Goal: Task Accomplishment & Management: Use online tool/utility

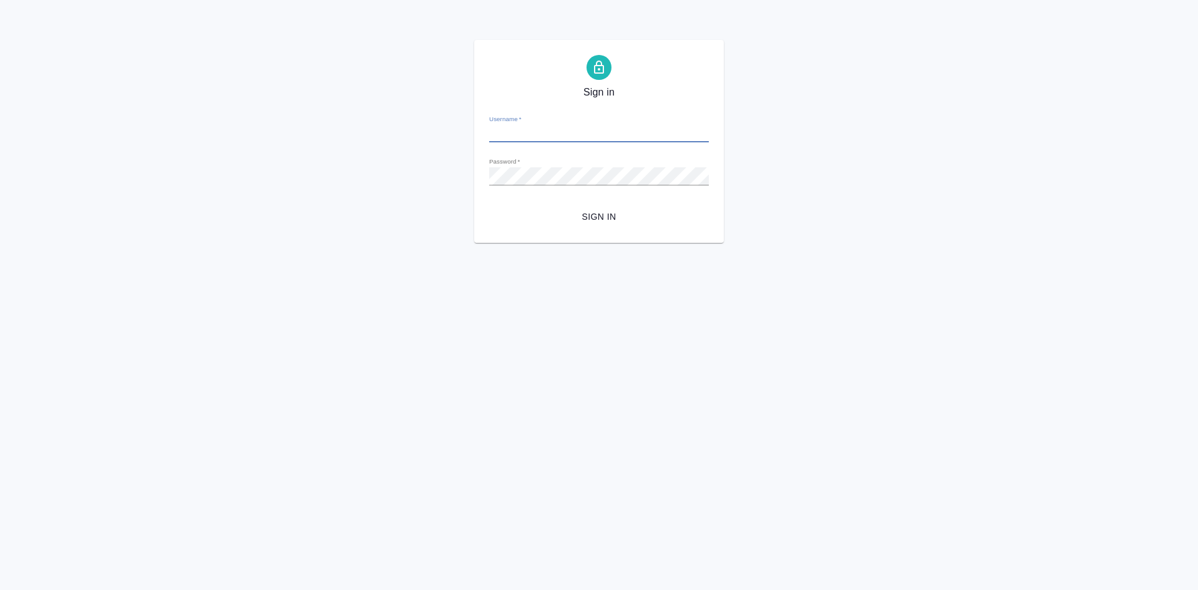
type input "t.soldatenkova@awatera.com"
click at [466, 178] on div "Sign in Username   * t.soldatenkova@awatera.com Password   * urlPath   * /Work/…" at bounding box center [599, 141] width 1198 height 203
click at [489, 205] on button "Sign in" at bounding box center [599, 216] width 220 height 23
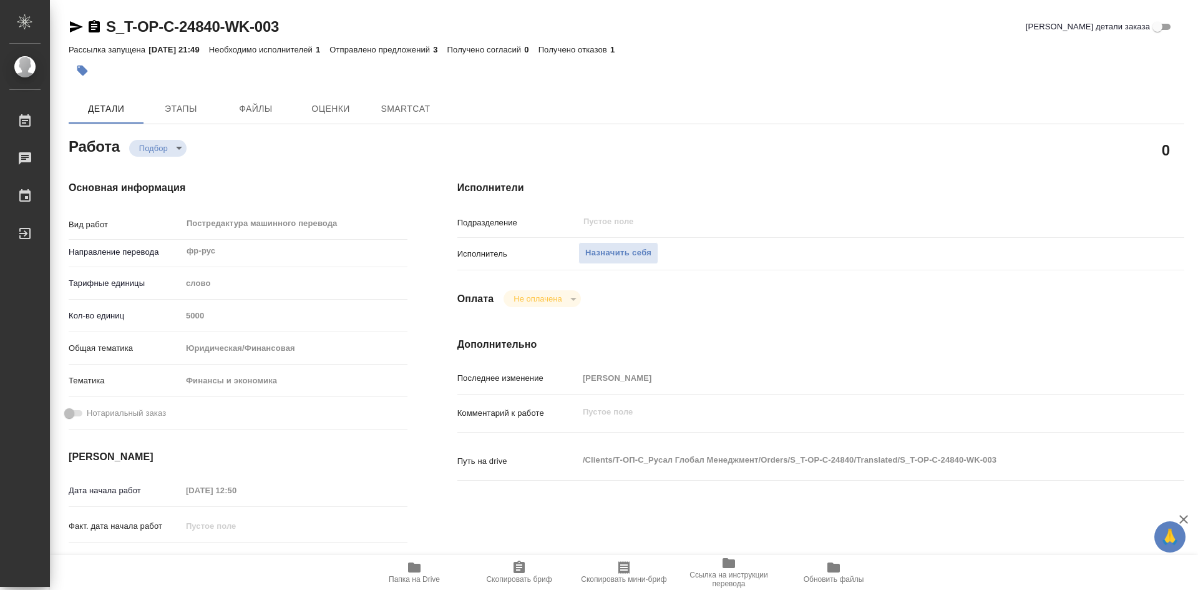
type textarea "x"
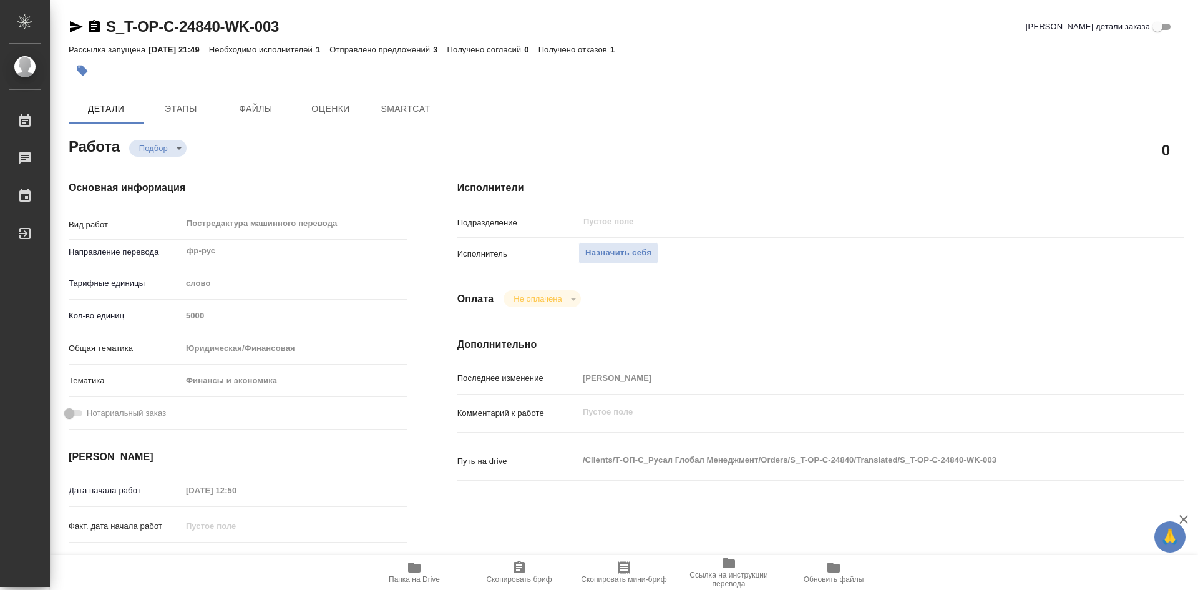
type textarea "x"
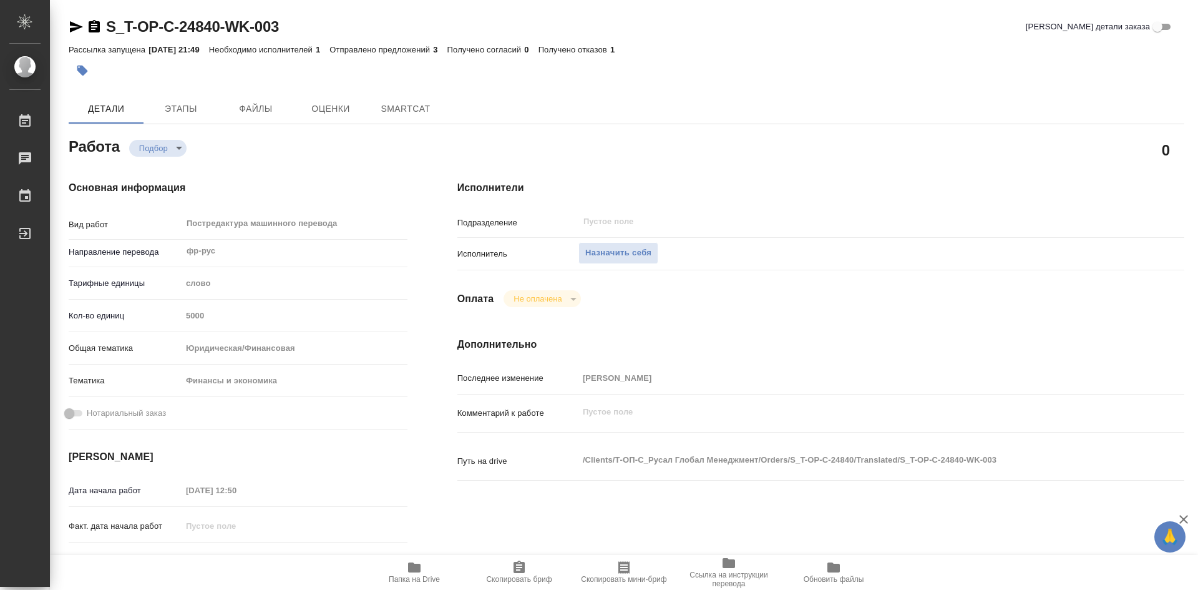
type textarea "x"
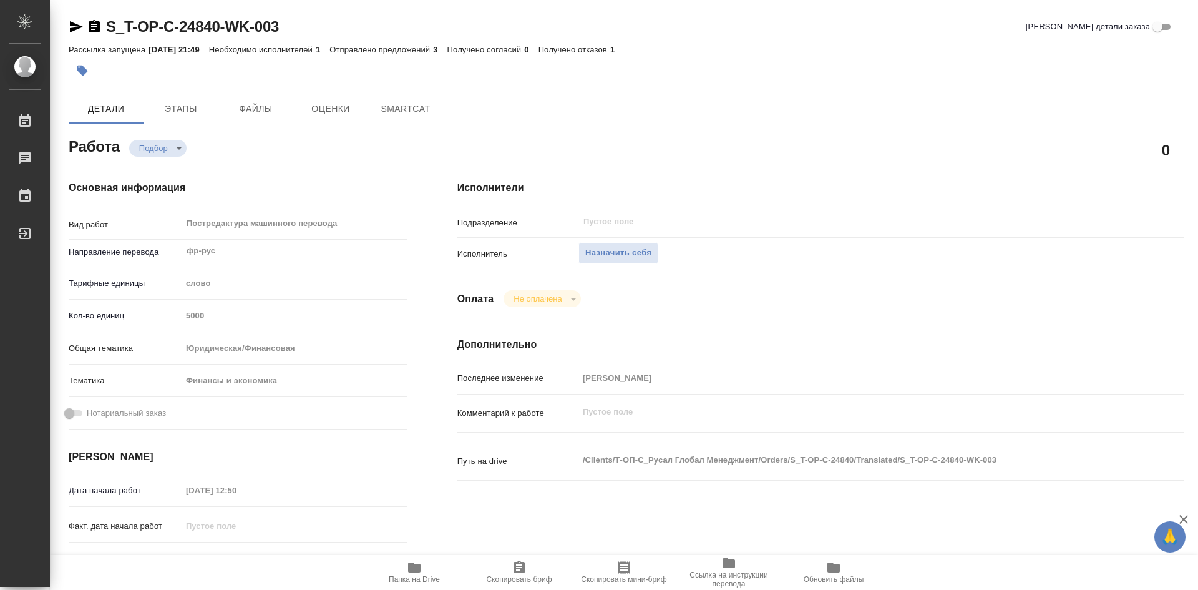
type textarea "x"
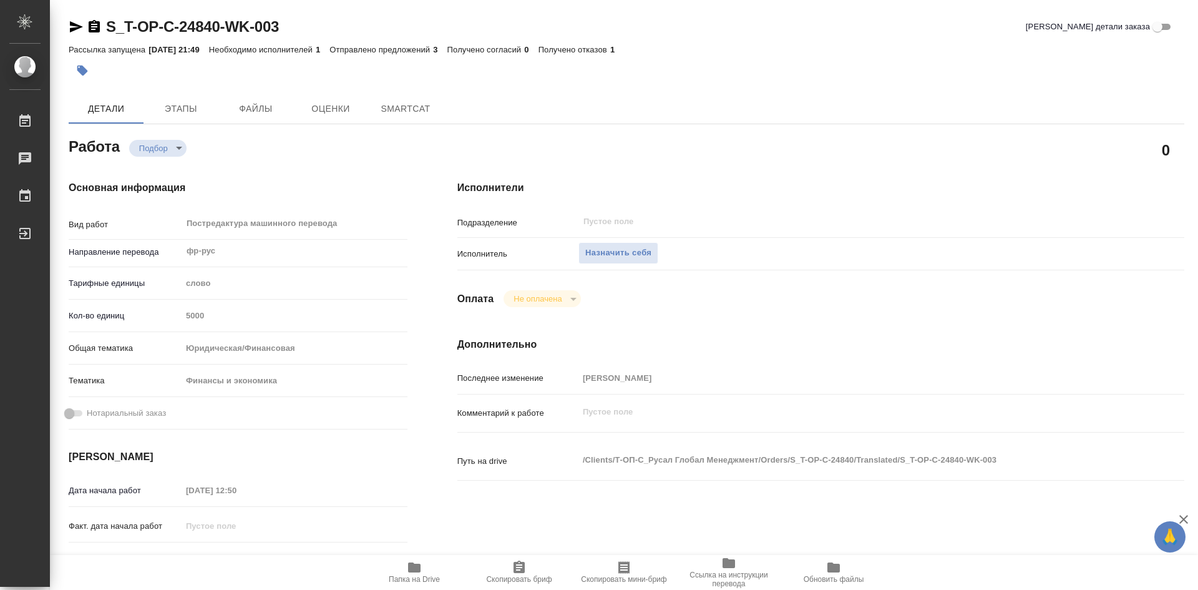
type textarea "x"
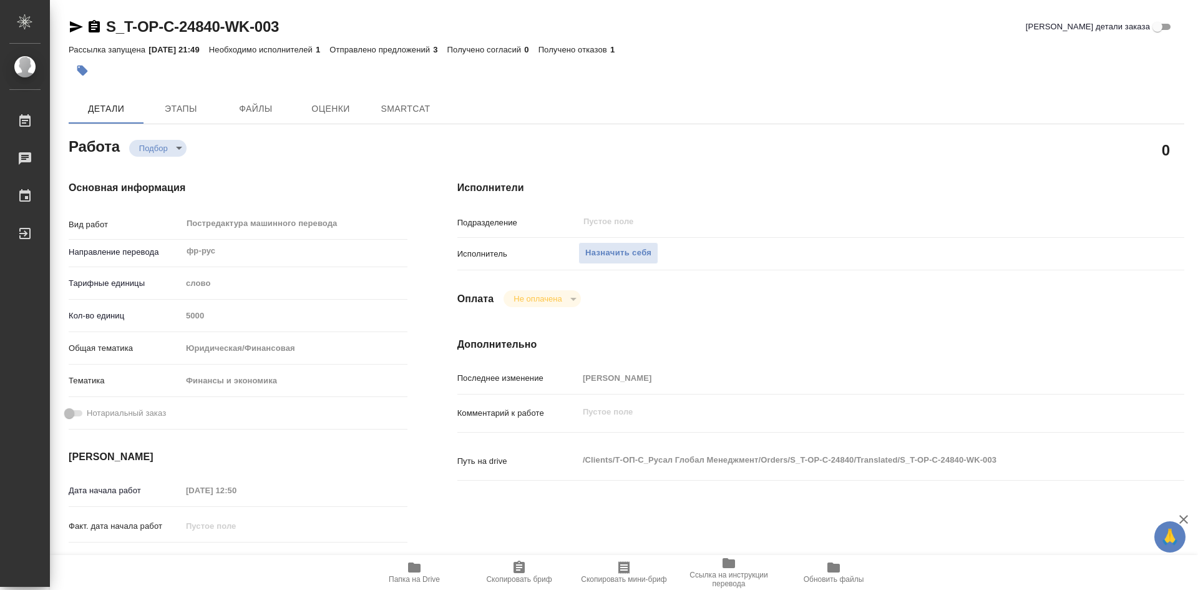
type textarea "x"
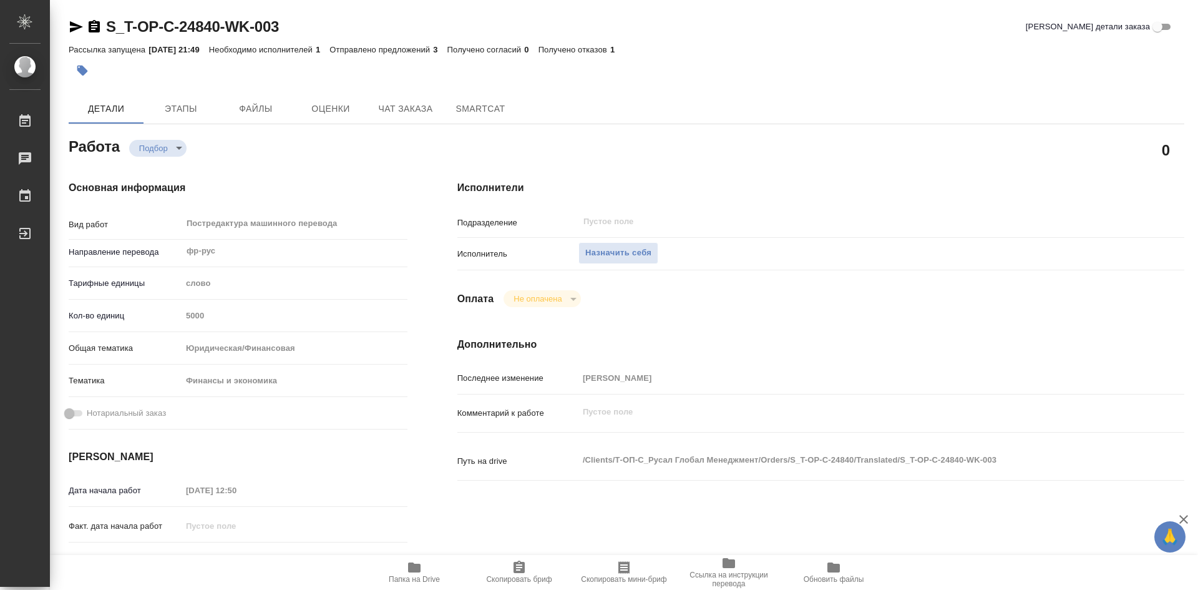
type textarea "x"
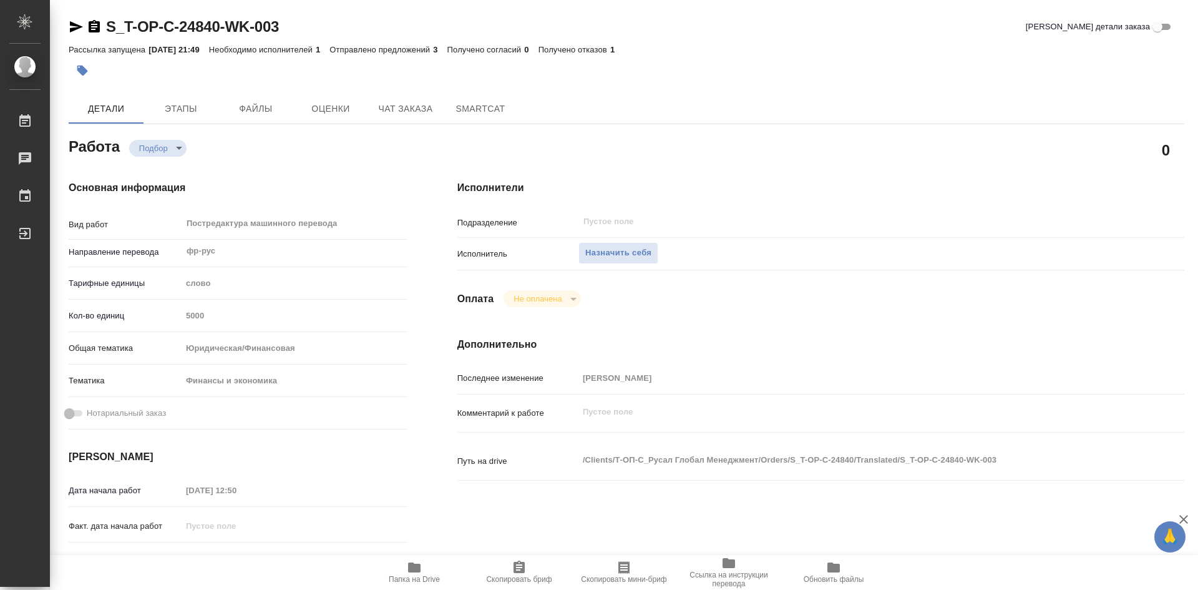
type textarea "x"
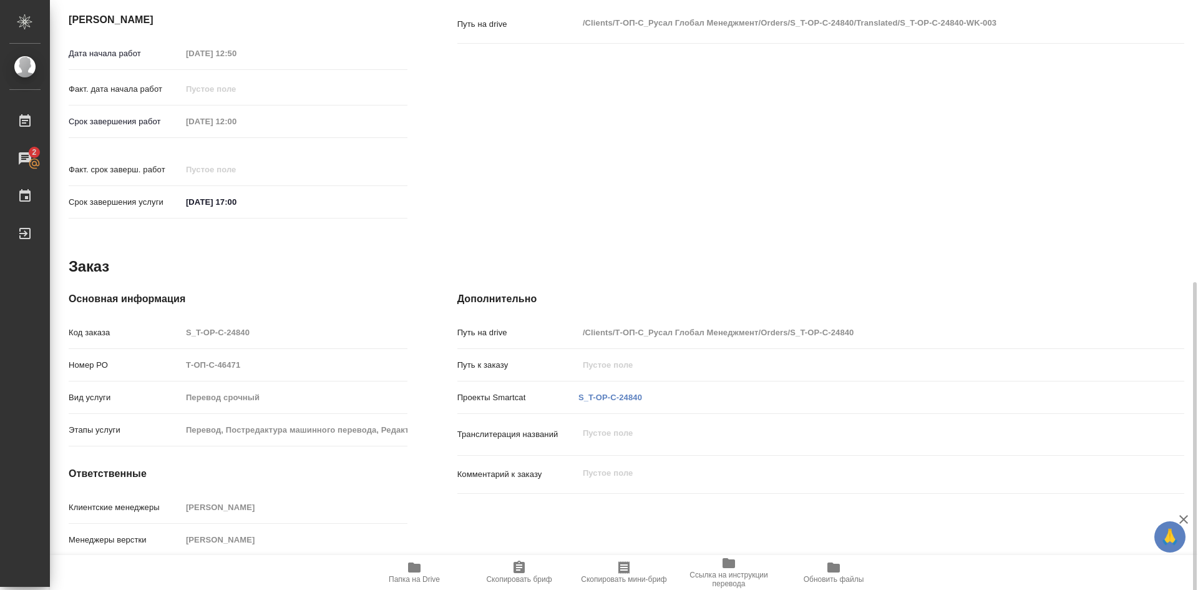
scroll to position [460, 0]
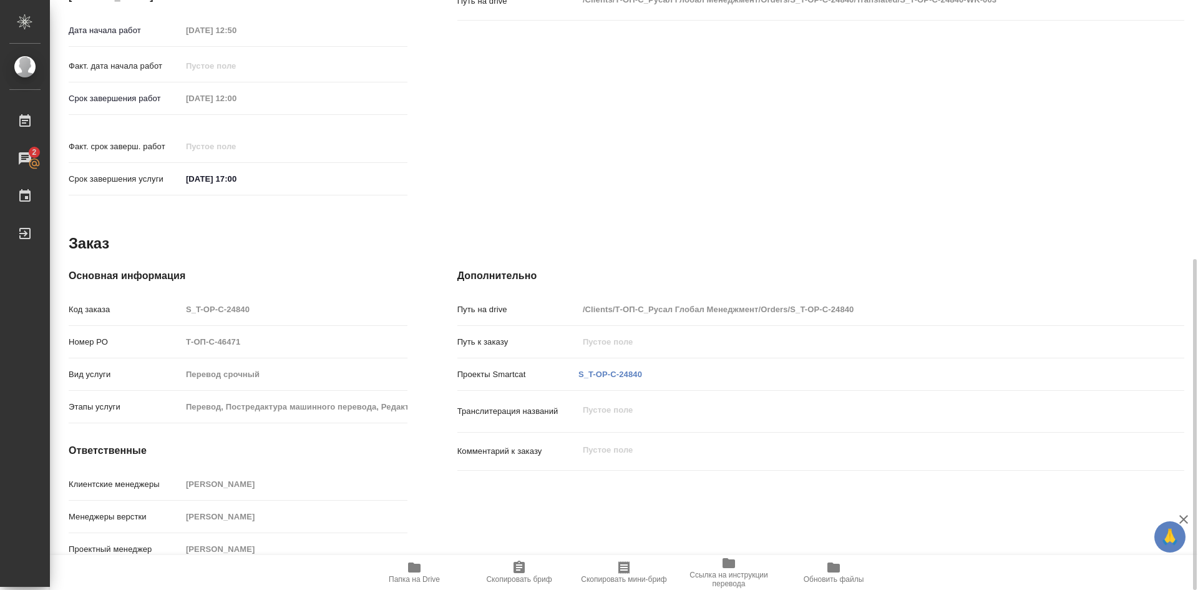
click at [419, 569] on icon "button" at bounding box center [414, 567] width 12 height 10
